Goal: Check status: Check status

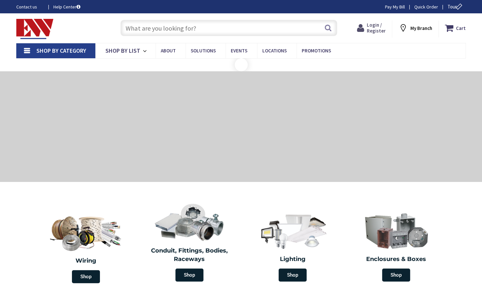
click at [372, 25] on span "Login / Register" at bounding box center [376, 28] width 19 height 12
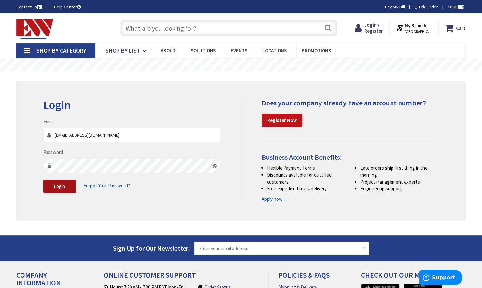
click at [59, 184] on span "Login" at bounding box center [59, 186] width 11 height 6
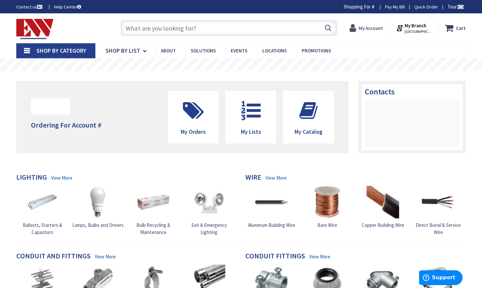
click at [367, 27] on strong "My Account" at bounding box center [370, 28] width 24 height 6
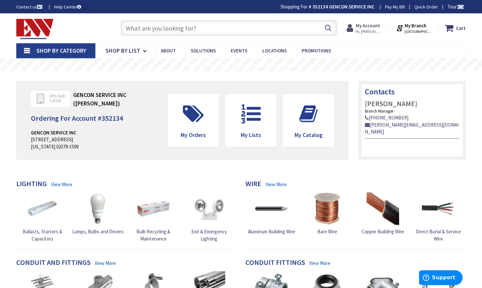
click at [378, 25] on strong "My Account" at bounding box center [367, 25] width 24 height 6
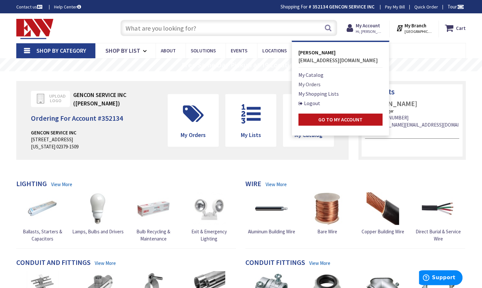
click at [307, 83] on link "My Orders" at bounding box center [309, 84] width 22 height 8
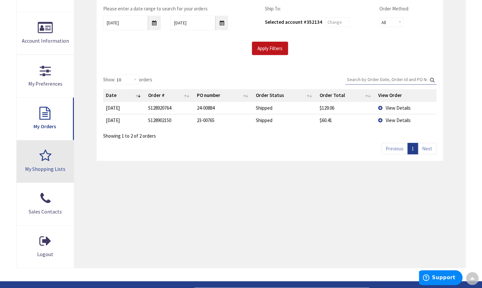
scroll to position [131, 0]
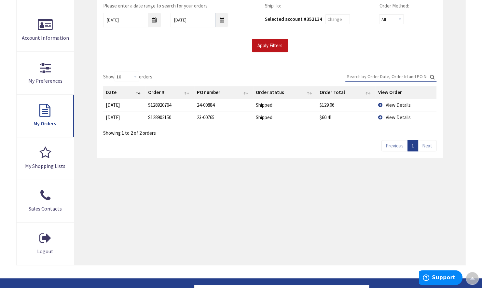
click at [369, 74] on input "Search:" at bounding box center [390, 77] width 91 height 10
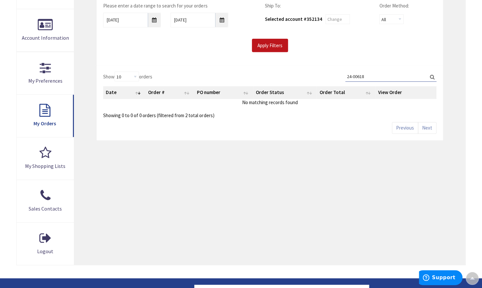
type input "24-00618"
click at [155, 94] on th "Order #" at bounding box center [169, 92] width 49 height 12
click at [172, 91] on th "Order #" at bounding box center [176, 92] width 48 height 12
click at [209, 95] on th "PO number" at bounding box center [228, 92] width 58 height 12
click at [210, 92] on th "PO number" at bounding box center [228, 92] width 58 height 12
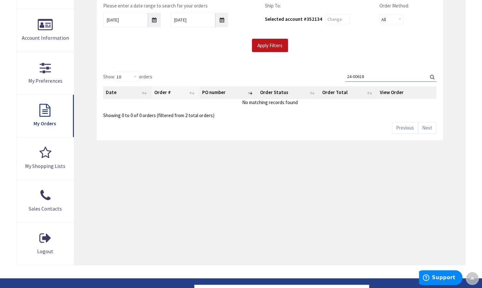
click at [171, 90] on th "Order #" at bounding box center [176, 92] width 48 height 12
click at [218, 90] on th "PO number" at bounding box center [228, 92] width 58 height 12
click at [386, 93] on th "View Order" at bounding box center [406, 92] width 59 height 12
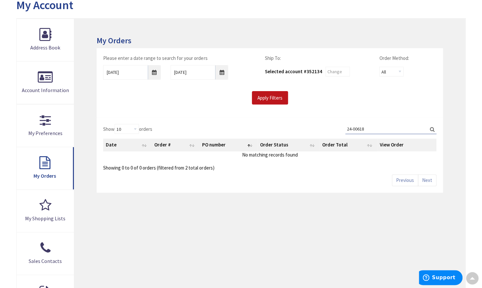
scroll to position [66, 0]
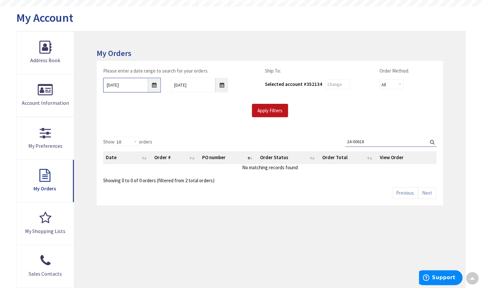
click at [156, 85] on input "9/29/2025" at bounding box center [132, 85] width 58 height 15
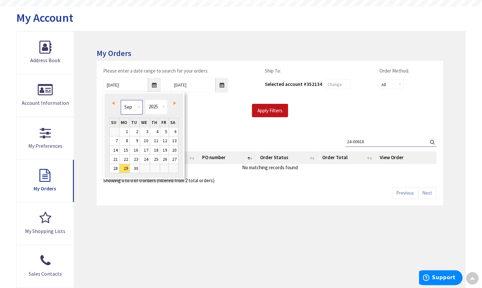
click at [138, 108] on select "Jan Feb Mar Apr May Jun Jul Aug Sep Oct Nov Dec" at bounding box center [132, 107] width 22 height 15
type input "01/28/2025"
click at [204, 104] on div "Apply Filters" at bounding box center [269, 111] width 343 height 14
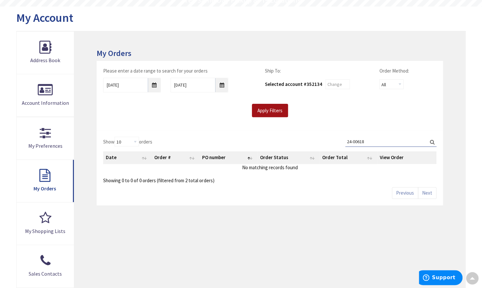
click at [270, 112] on input "Apply Filters" at bounding box center [270, 111] width 36 height 14
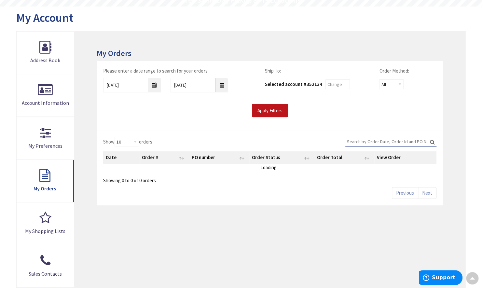
click at [371, 139] on input "Search:" at bounding box center [390, 142] width 91 height 10
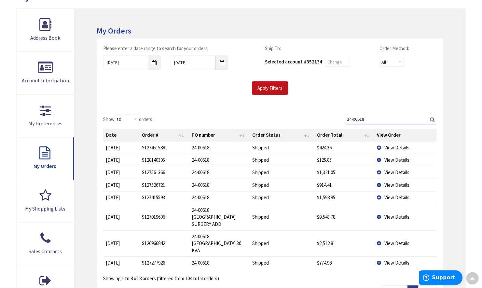
scroll to position [98, 0]
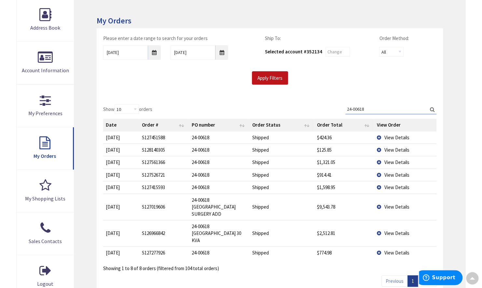
type input "24-00618"
click at [394, 230] on span "View Details" at bounding box center [396, 233] width 25 height 6
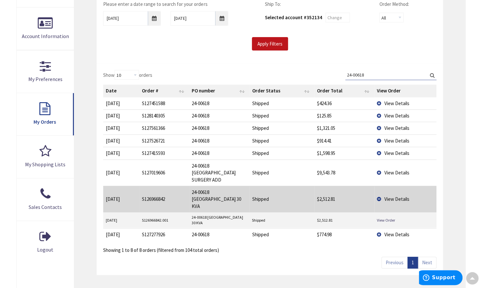
scroll to position [163, 0]
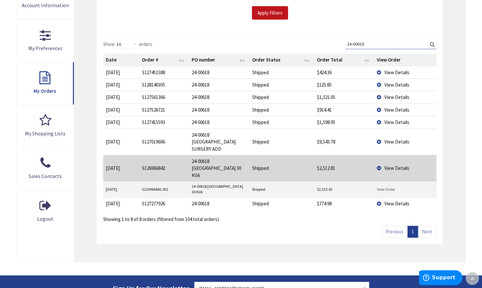
click at [385, 186] on link "View Order" at bounding box center [386, 189] width 18 height 6
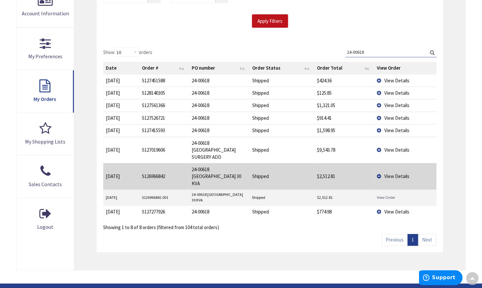
scroll to position [131, 0]
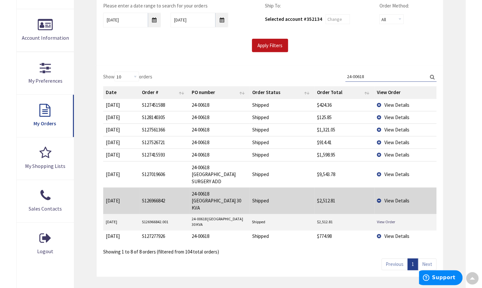
click at [392, 154] on span "View Details" at bounding box center [396, 155] width 25 height 6
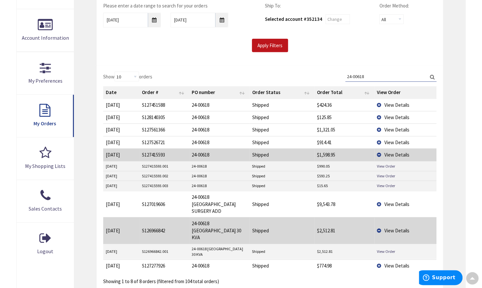
click at [397, 141] on span "View Details" at bounding box center [396, 142] width 25 height 6
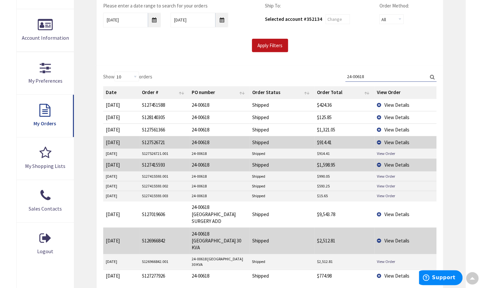
click at [389, 129] on span "View Details" at bounding box center [396, 130] width 25 height 6
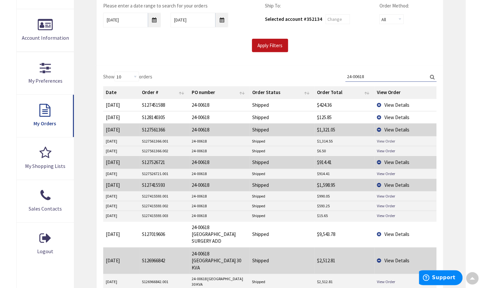
click at [385, 140] on link "View Order" at bounding box center [386, 141] width 18 height 6
click at [381, 171] on link "View Order" at bounding box center [386, 174] width 18 height 6
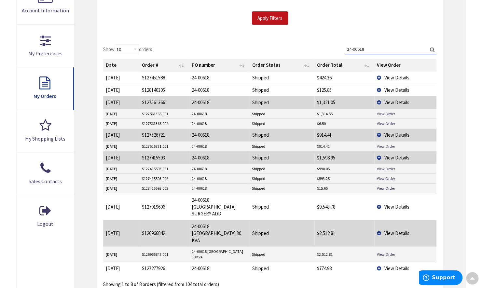
scroll to position [163, 0]
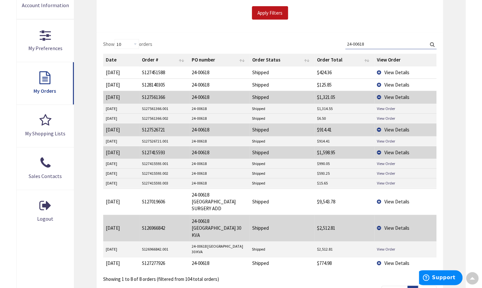
click at [385, 198] on span "View Details" at bounding box center [396, 201] width 25 height 6
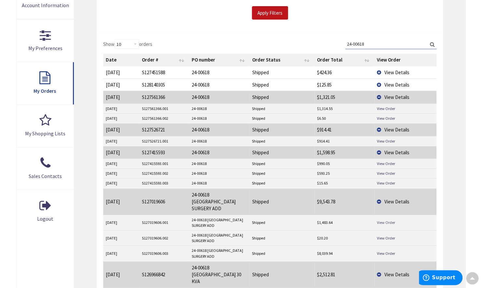
click at [379, 220] on link "View Order" at bounding box center [386, 223] width 18 height 6
click at [384, 250] on link "View Order" at bounding box center [386, 253] width 18 height 6
click at [393, 150] on span "View Details" at bounding box center [396, 152] width 25 height 6
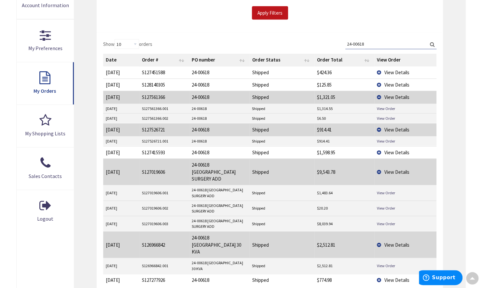
click at [393, 150] on span "View Details" at bounding box center [396, 152] width 25 height 6
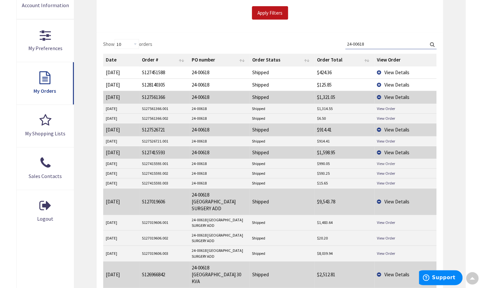
click at [386, 161] on link "View Order" at bounding box center [386, 164] width 18 height 6
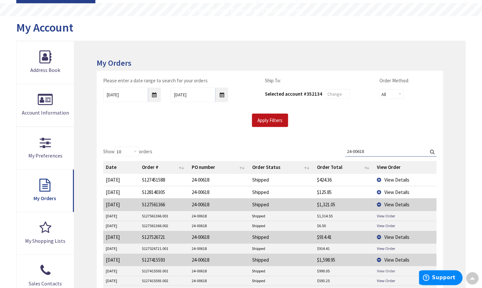
scroll to position [66, 0]
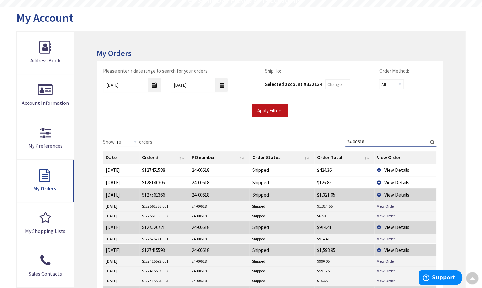
click at [392, 194] on span "View Details" at bounding box center [396, 195] width 25 height 6
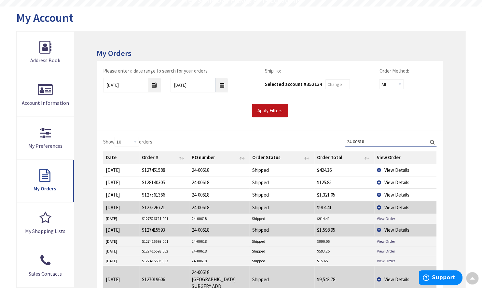
click at [395, 168] on span "View Details" at bounding box center [396, 170] width 25 height 6
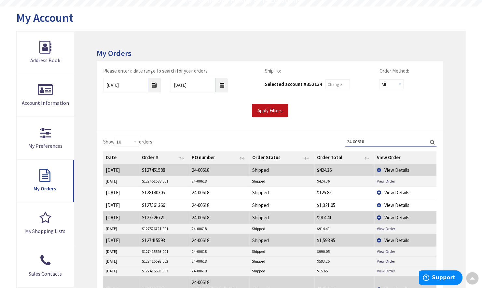
click at [403, 204] on span "View Details" at bounding box center [396, 205] width 25 height 6
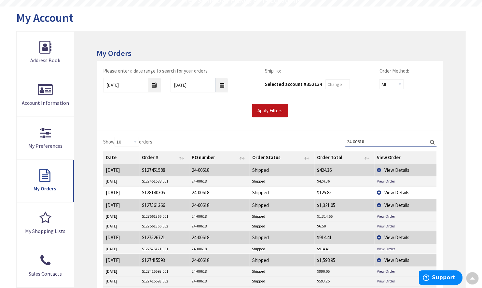
click at [390, 202] on span "View Details" at bounding box center [396, 205] width 25 height 6
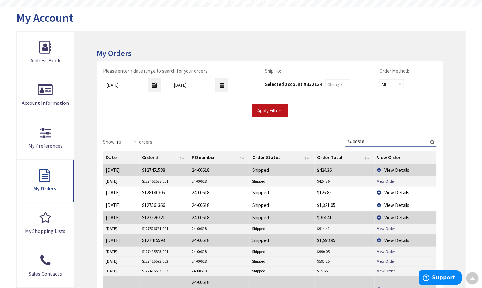
click at [388, 214] on span "View Details" at bounding box center [396, 217] width 25 height 6
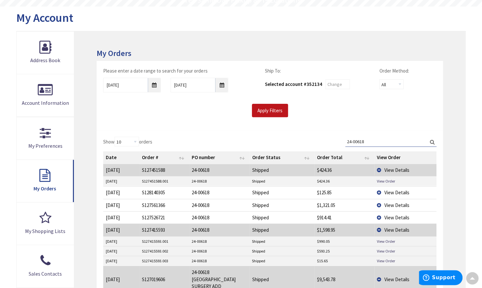
click at [388, 227] on span "View Details" at bounding box center [396, 230] width 25 height 6
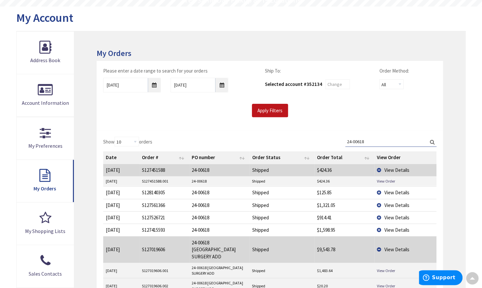
click at [388, 246] on span "View Details" at bounding box center [396, 249] width 25 height 6
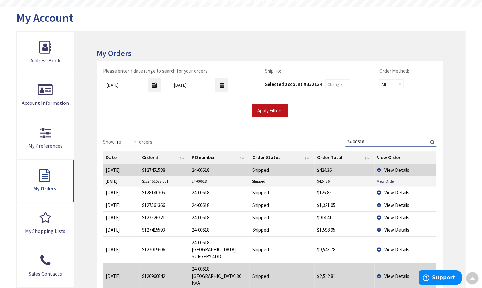
click at [385, 273] on span "View Details" at bounding box center [396, 276] width 25 height 6
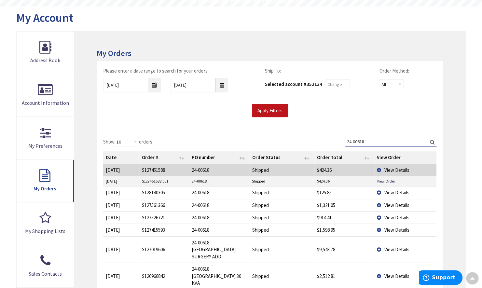
click at [397, 168] on span "View Details" at bounding box center [396, 170] width 25 height 6
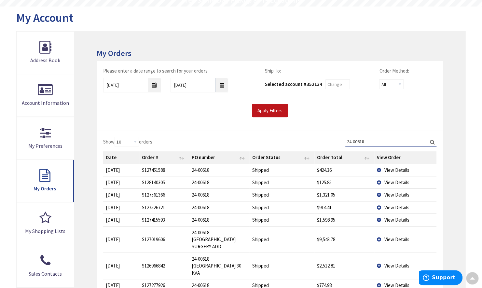
click at [393, 180] on span "View Details" at bounding box center [396, 182] width 25 height 6
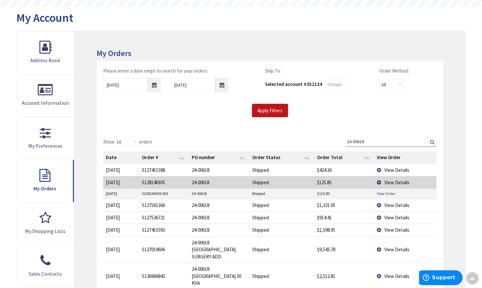
click at [393, 180] on span "View Details" at bounding box center [396, 182] width 25 height 6
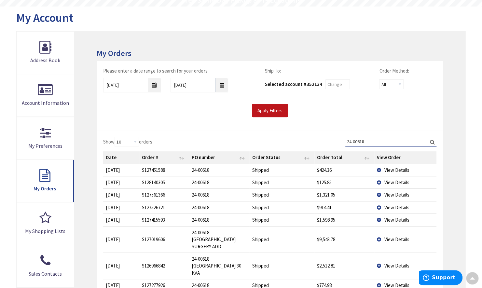
click at [398, 168] on span "View Details" at bounding box center [396, 170] width 25 height 6
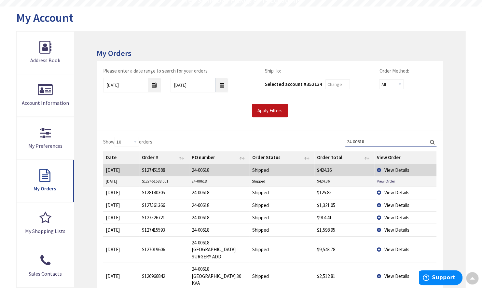
click at [398, 168] on span "View Details" at bounding box center [396, 170] width 25 height 6
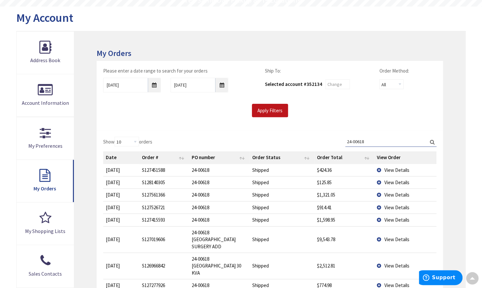
click at [390, 181] on span "View Details" at bounding box center [396, 182] width 25 height 6
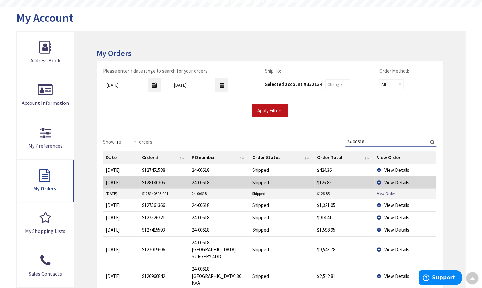
click at [390, 181] on span "View Details" at bounding box center [396, 182] width 25 height 6
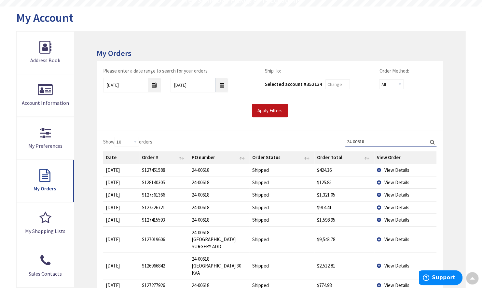
click at [386, 193] on span "View Details" at bounding box center [396, 195] width 25 height 6
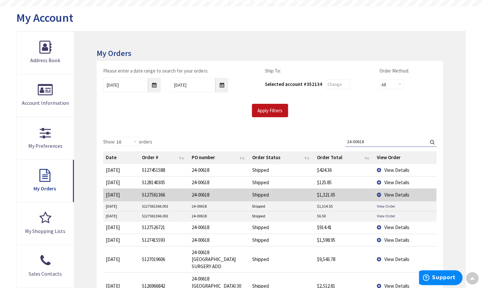
click at [389, 194] on span "View Details" at bounding box center [396, 195] width 25 height 6
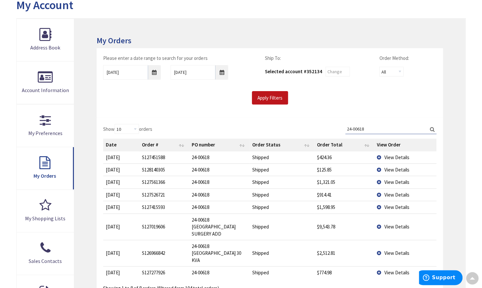
scroll to position [44, 0]
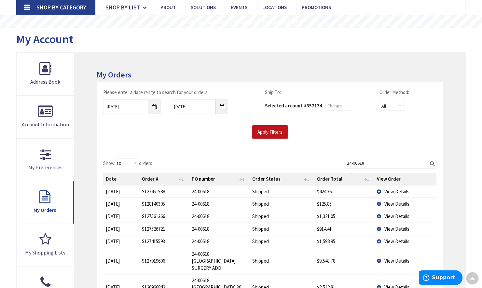
click at [392, 214] on span "View Details" at bounding box center [396, 216] width 25 height 6
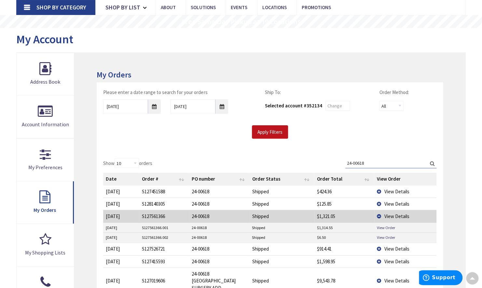
click at [392, 214] on span "View Details" at bounding box center [396, 216] width 25 height 6
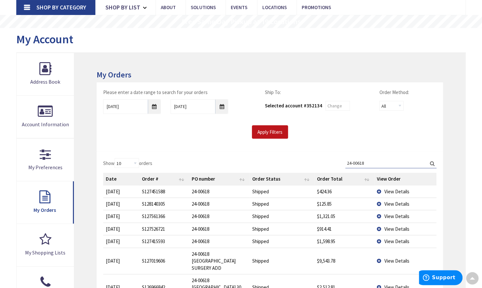
click at [390, 203] on span "View Details" at bounding box center [396, 204] width 25 height 6
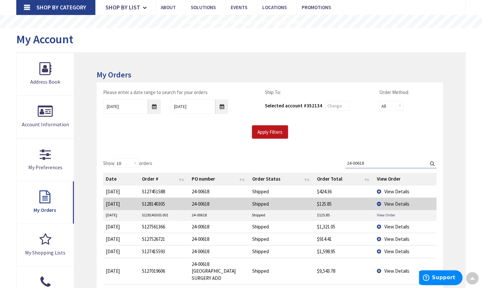
click at [390, 204] on span "View Details" at bounding box center [396, 204] width 25 height 6
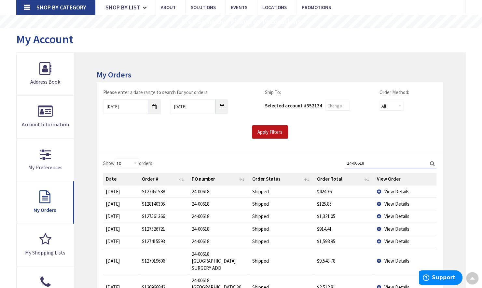
click at [390, 190] on span "View Details" at bounding box center [396, 191] width 25 height 6
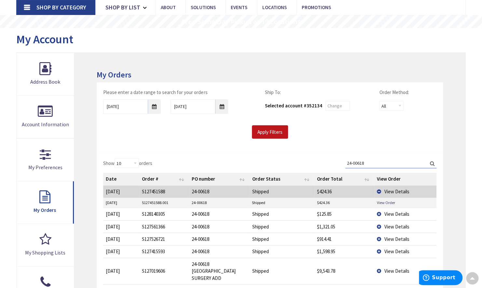
click at [390, 190] on span "View Details" at bounding box center [396, 191] width 25 height 6
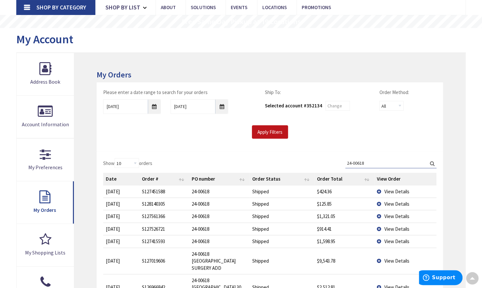
click at [389, 191] on span "View Details" at bounding box center [396, 191] width 25 height 6
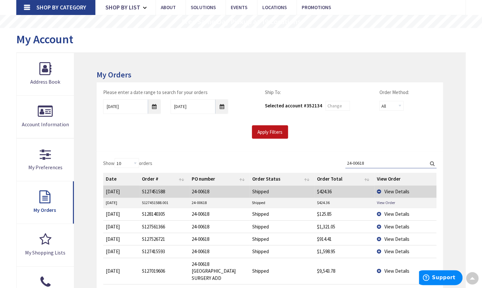
click at [389, 191] on span "View Details" at bounding box center [396, 191] width 25 height 6
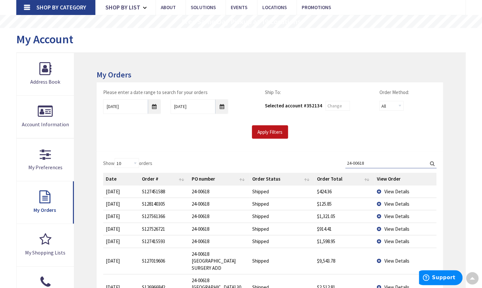
click at [393, 226] on span "View Details" at bounding box center [396, 229] width 25 height 6
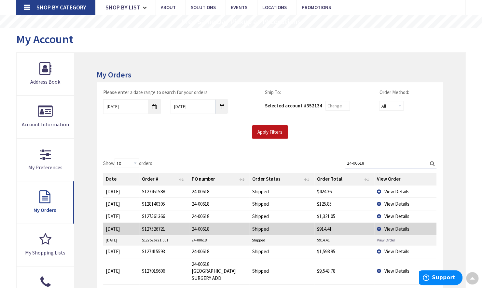
click at [384, 237] on link "View Order" at bounding box center [386, 240] width 18 height 6
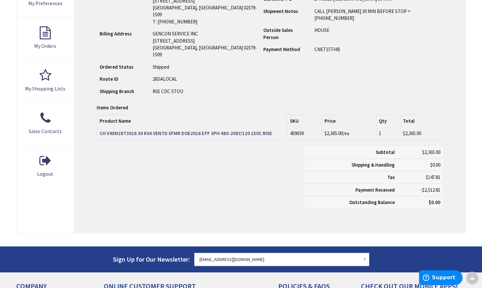
scroll to position [163, 0]
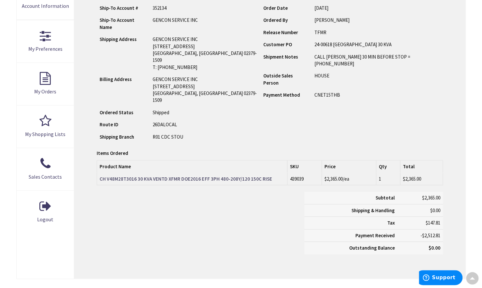
click at [139, 176] on strong "CH V48M28T3016 30 KVA VENTD XFMR DOE2016 EFF 3PH 480-208Y/120 150C RISE" at bounding box center [186, 179] width 172 height 6
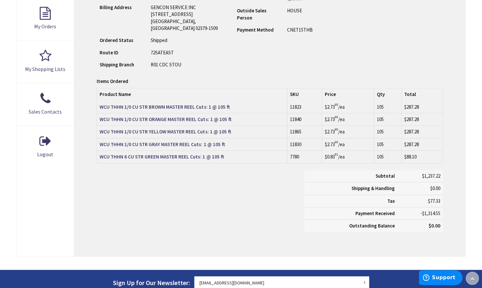
scroll to position [33, 0]
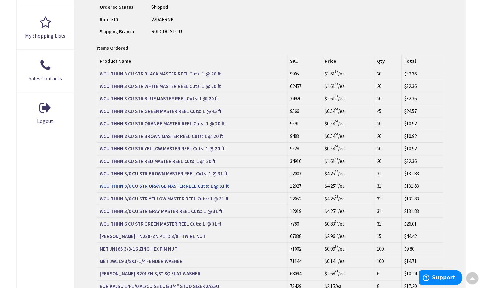
scroll to position [131, 0]
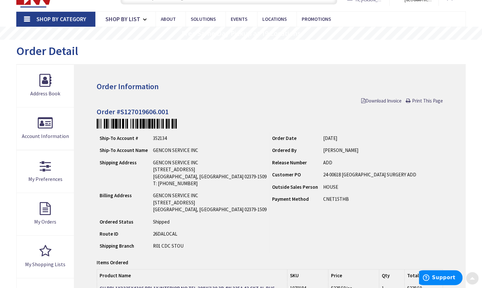
scroll to position [33, 0]
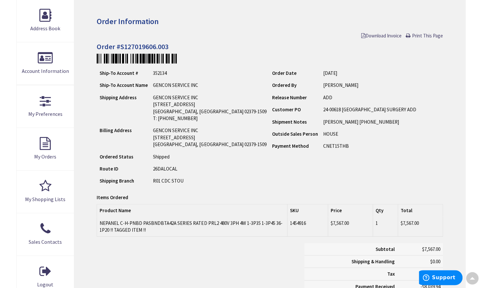
scroll to position [98, 0]
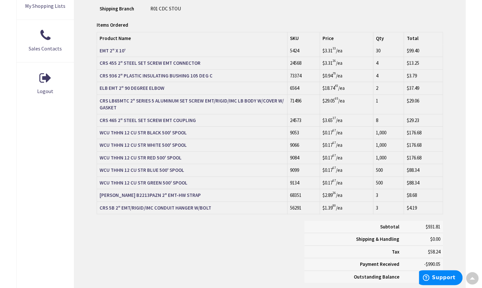
scroll to position [293, 0]
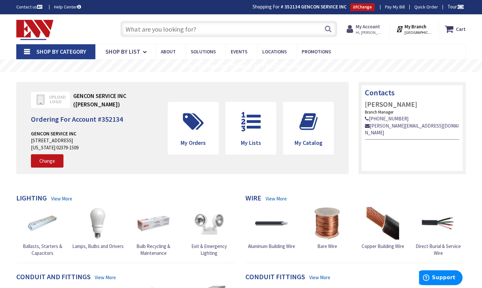
click at [373, 27] on strong "My Account" at bounding box center [367, 26] width 24 height 6
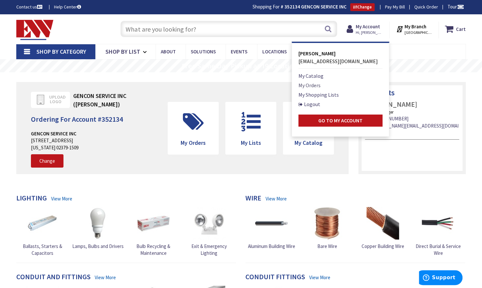
click at [310, 84] on link "My Orders" at bounding box center [309, 85] width 22 height 8
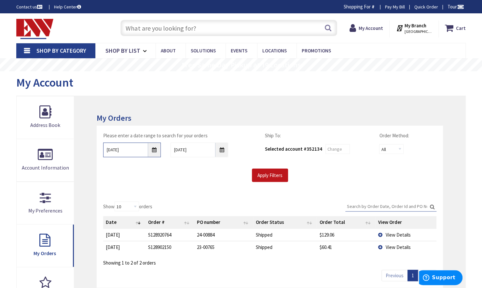
click at [155, 150] on input "[DATE]" at bounding box center [132, 149] width 58 height 15
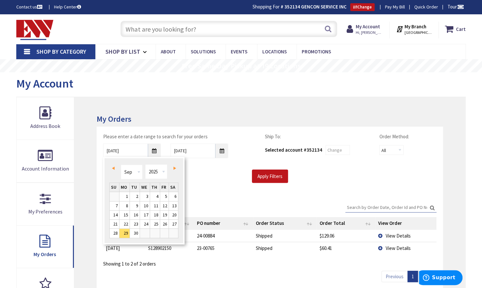
click at [113, 167] on span "Prev" at bounding box center [113, 168] width 3 height 3
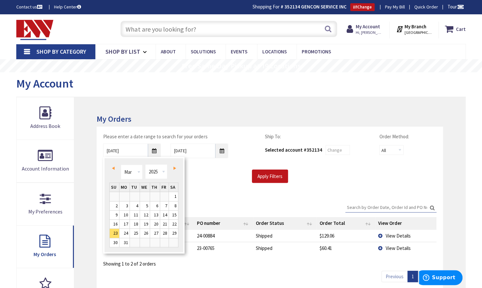
click at [113, 167] on span "Prev" at bounding box center [113, 168] width 3 height 3
type input "[DATE]"
click at [207, 115] on h3 "My Orders" at bounding box center [270, 119] width 346 height 8
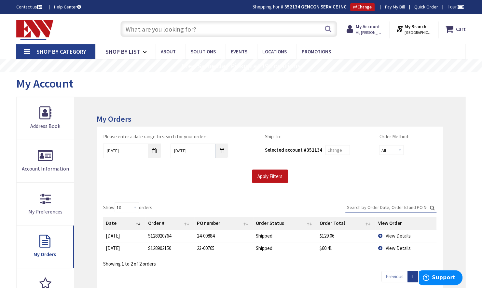
click at [387, 204] on input "Search:" at bounding box center [390, 207] width 91 height 10
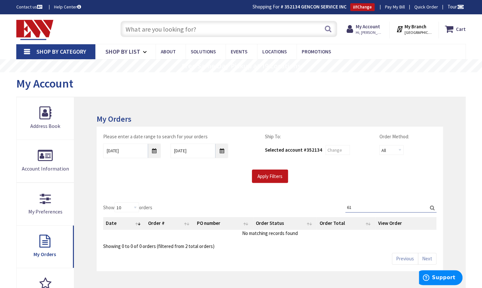
type input "6"
type input "24-00618"
click at [431, 207] on label "Search: 24-00618" at bounding box center [390, 207] width 91 height 10
click at [431, 207] on input "24-00618" at bounding box center [390, 207] width 91 height 10
click at [434, 207] on label "Search: 24-00618" at bounding box center [390, 207] width 91 height 10
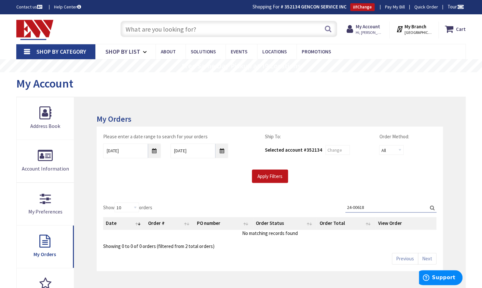
click at [434, 207] on input "24-00618" at bounding box center [390, 207] width 91 height 10
click at [366, 204] on input "24-00618" at bounding box center [390, 207] width 91 height 10
click at [202, 222] on th "PO number" at bounding box center [223, 223] width 59 height 12
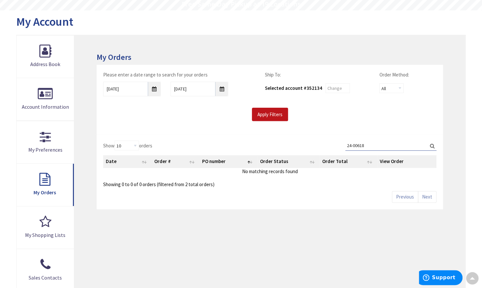
scroll to position [33, 0]
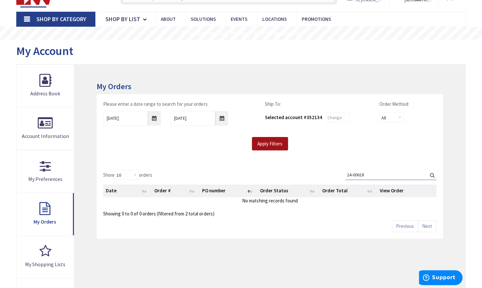
click at [278, 142] on input "Apply Filters" at bounding box center [270, 144] width 36 height 14
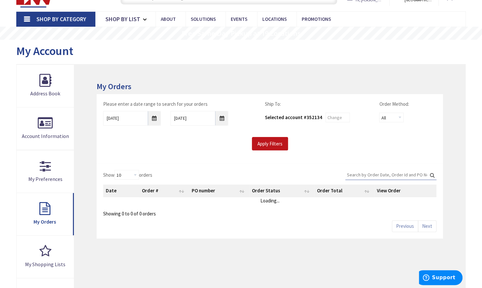
click at [382, 178] on input "Search:" at bounding box center [390, 175] width 91 height 10
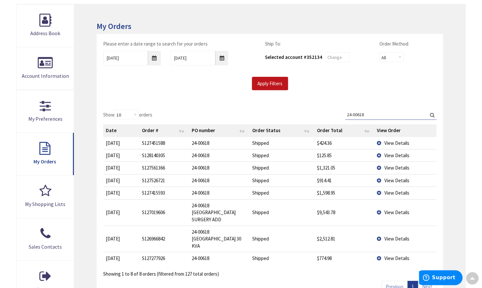
scroll to position [0, 0]
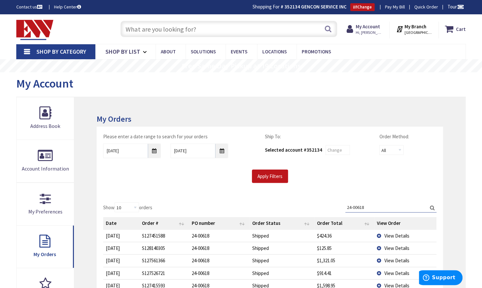
drag, startPoint x: 372, startPoint y: 204, endPoint x: 230, endPoint y: 189, distance: 143.3
click at [230, 189] on div "My Orders Please enter a date range to search for your orders [DATE] [DATE] Shi…" at bounding box center [269, 253] width 391 height 313
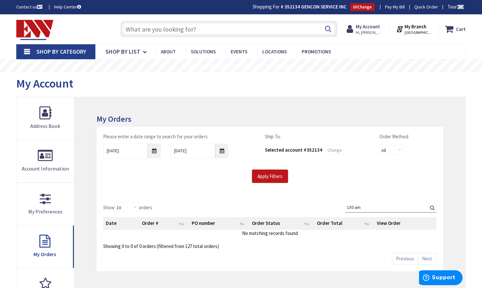
type input "150 amp"
drag, startPoint x: 369, startPoint y: 207, endPoint x: 224, endPoint y: 191, distance: 145.9
click at [225, 193] on div "My Orders Please enter a date range to search for your orders [DATE] [DATE] Shi…" at bounding box center [269, 246] width 391 height 299
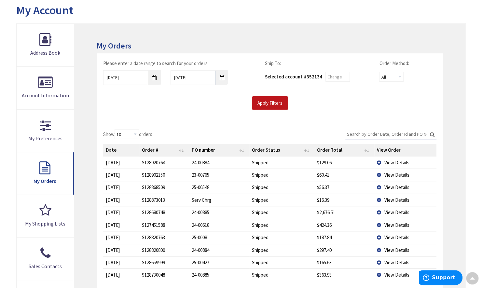
scroll to position [98, 0]
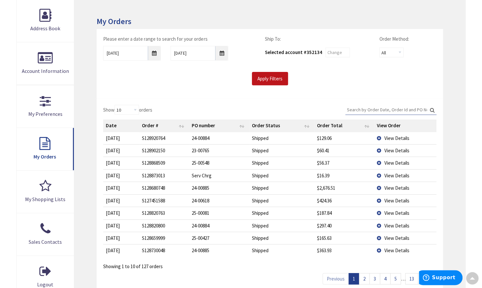
click at [387, 150] on span "View Details" at bounding box center [396, 150] width 25 height 6
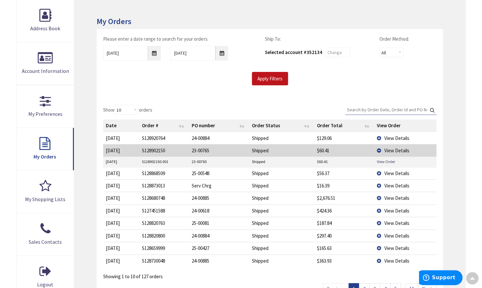
click at [387, 150] on span "View Details" at bounding box center [396, 150] width 25 height 6
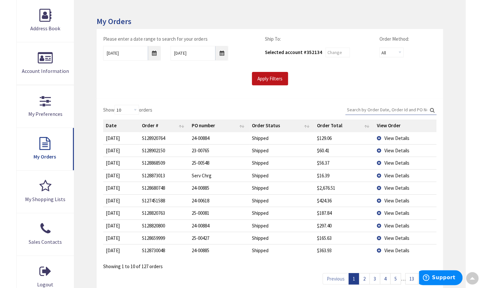
click at [392, 138] on span "View Details" at bounding box center [396, 138] width 25 height 6
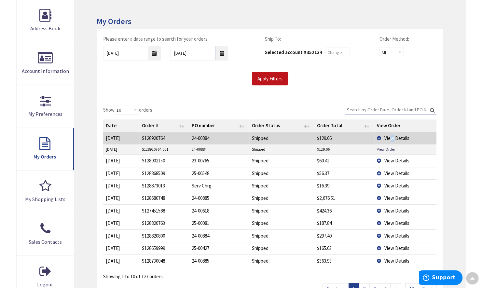
click at [392, 135] on span "View Details" at bounding box center [396, 138] width 25 height 6
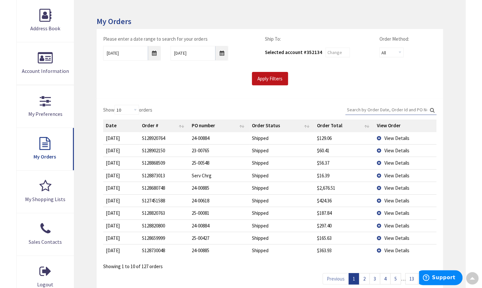
drag, startPoint x: 392, startPoint y: 135, endPoint x: 388, endPoint y: 137, distance: 4.4
click at [388, 137] on span "View Details" at bounding box center [396, 138] width 25 height 6
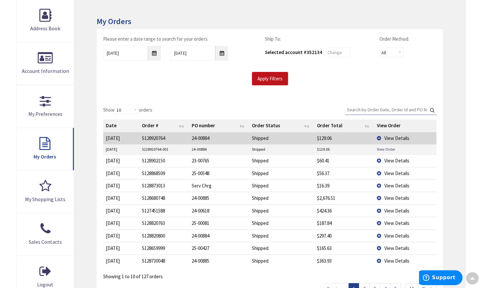
click at [388, 137] on span "View Details" at bounding box center [396, 138] width 25 height 6
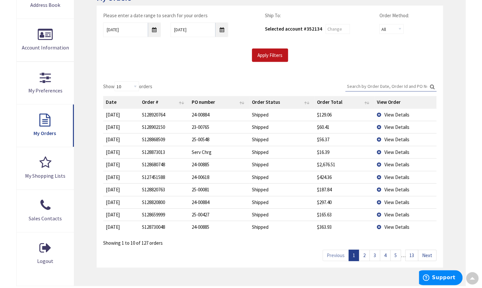
scroll to position [130, 0]
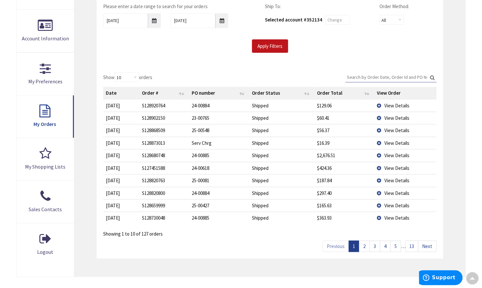
click at [366, 244] on link "2" at bounding box center [364, 245] width 11 height 11
click at [376, 245] on link "3" at bounding box center [374, 245] width 11 height 11
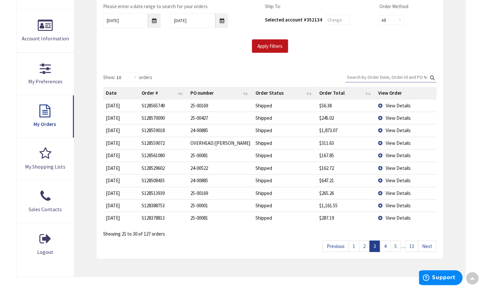
click at [390, 73] on input "Search:" at bounding box center [390, 77] width 91 height 10
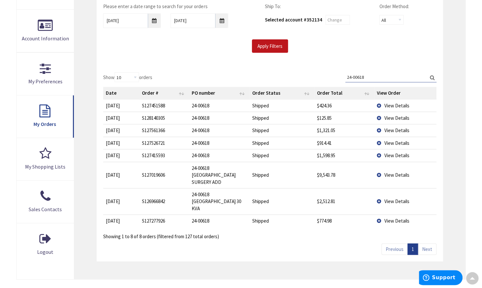
type input "24-00618"
click at [431, 77] on label "Search: 24-00618" at bounding box center [390, 77] width 91 height 10
click at [431, 77] on input "24-00618" at bounding box center [390, 77] width 91 height 10
click at [433, 243] on link "Next" at bounding box center [427, 248] width 19 height 11
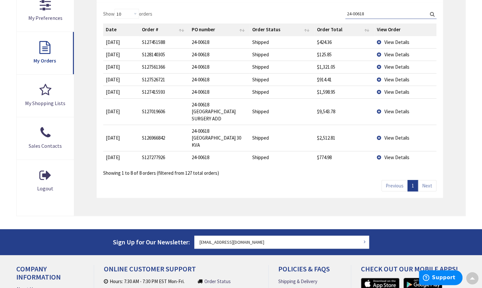
scroll to position [195, 0]
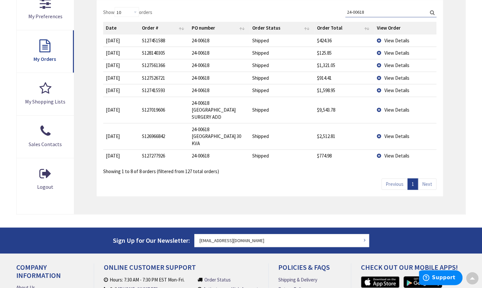
click at [431, 178] on link "Next" at bounding box center [427, 183] width 19 height 11
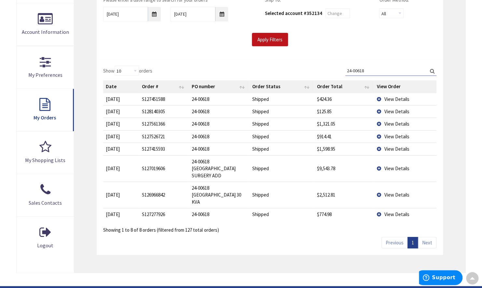
scroll to position [65, 0]
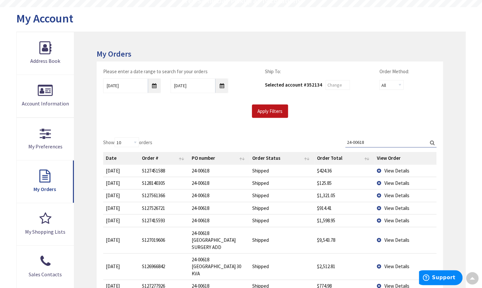
click at [392, 193] on span "View Details" at bounding box center [396, 195] width 25 height 6
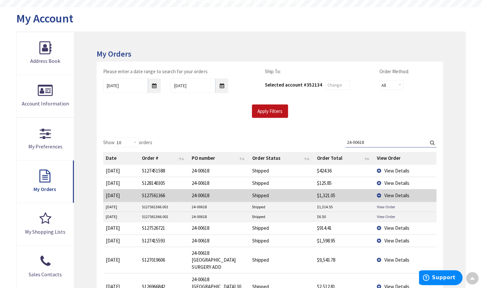
click at [392, 193] on span "View Details" at bounding box center [396, 195] width 25 height 6
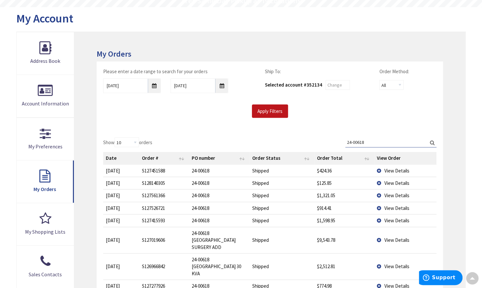
click at [392, 206] on span "View Details" at bounding box center [396, 208] width 25 height 6
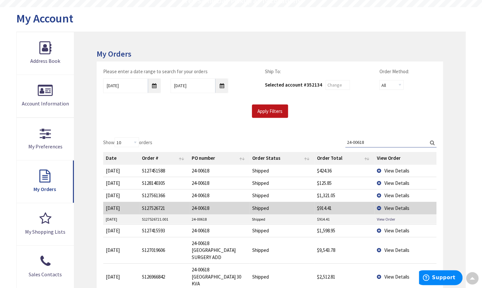
click at [392, 206] on span "View Details" at bounding box center [396, 208] width 25 height 6
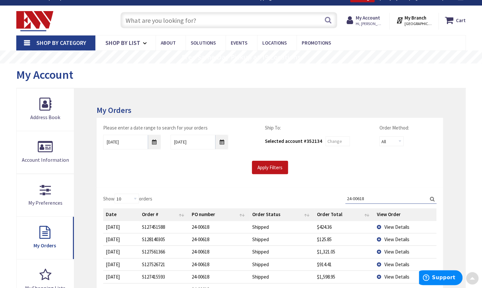
scroll to position [0, 0]
